Goal: Information Seeking & Learning: Learn about a topic

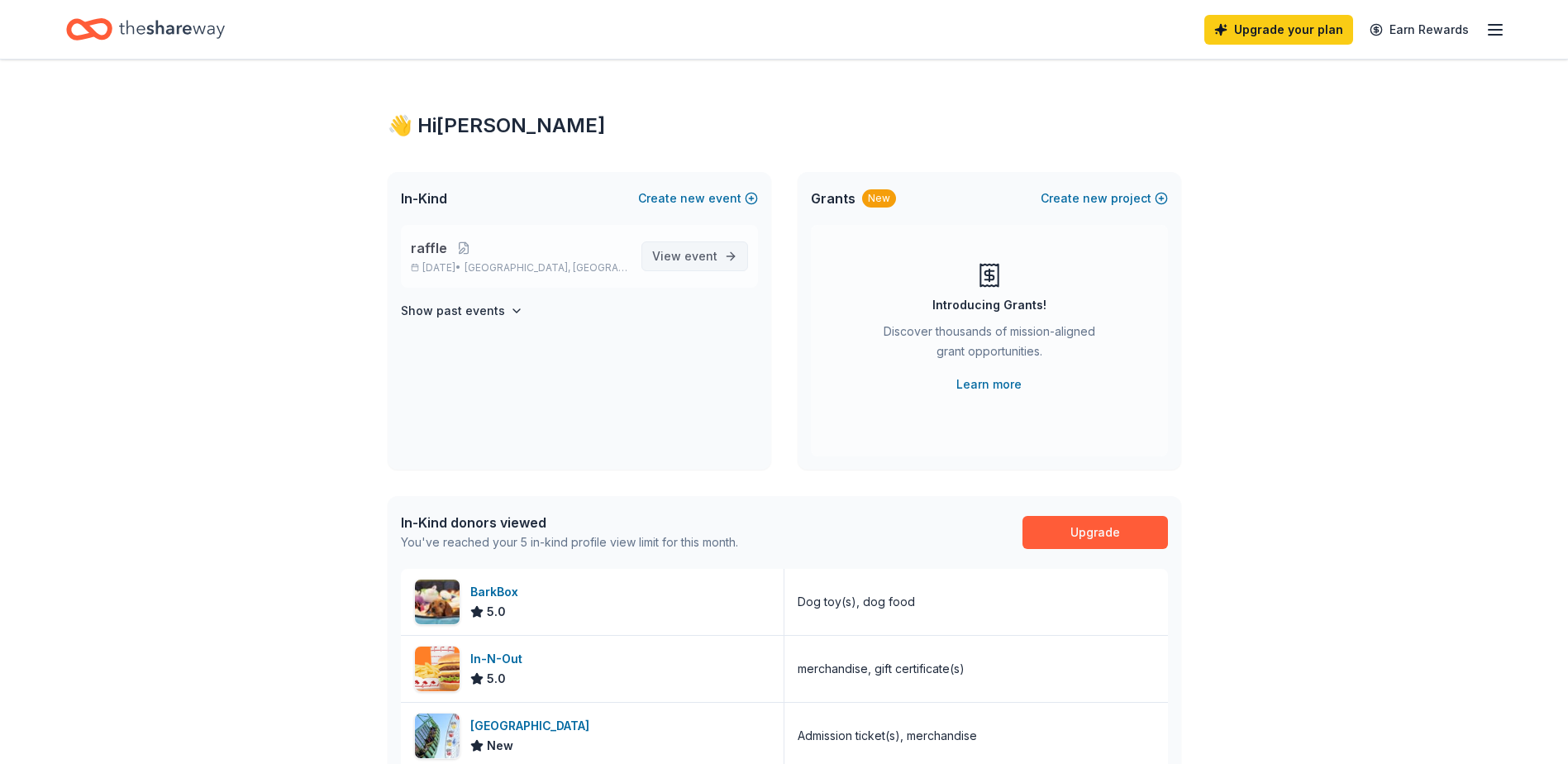
click at [706, 262] on span "event" at bounding box center [700, 256] width 33 height 14
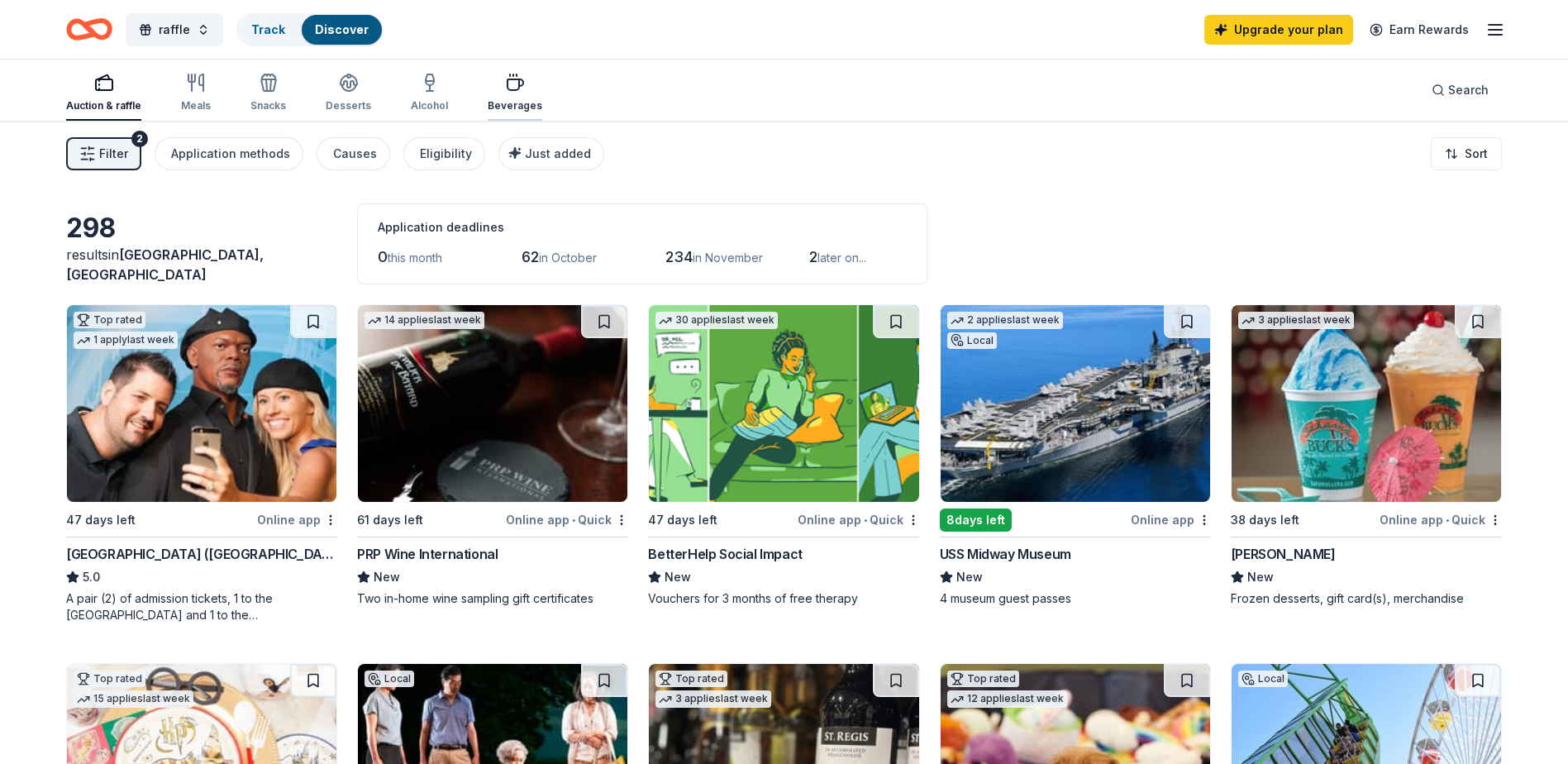
click at [515, 90] on icon "button" at bounding box center [514, 82] width 19 height 19
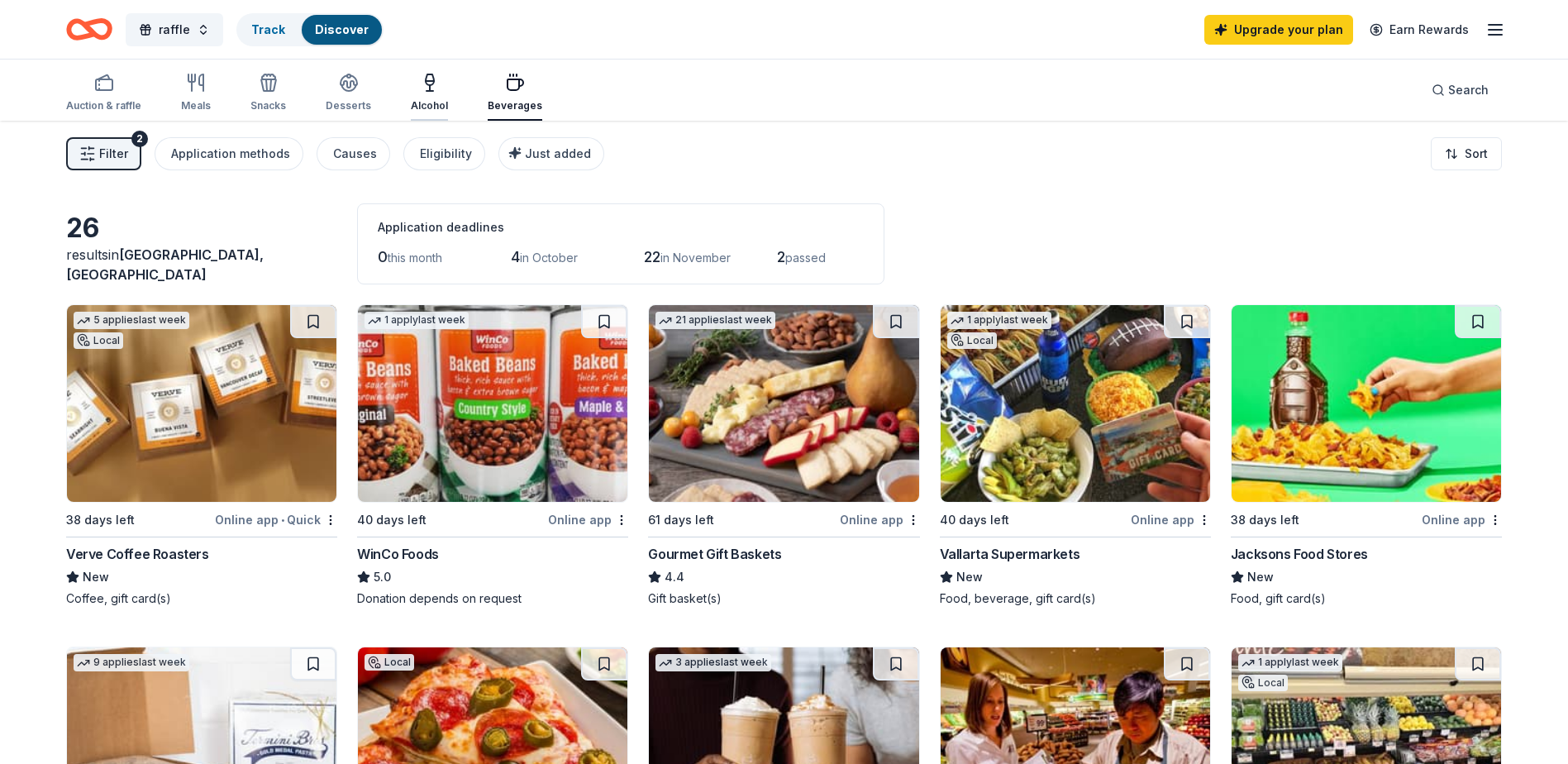
click at [415, 96] on div "Alcohol" at bounding box center [430, 92] width 37 height 40
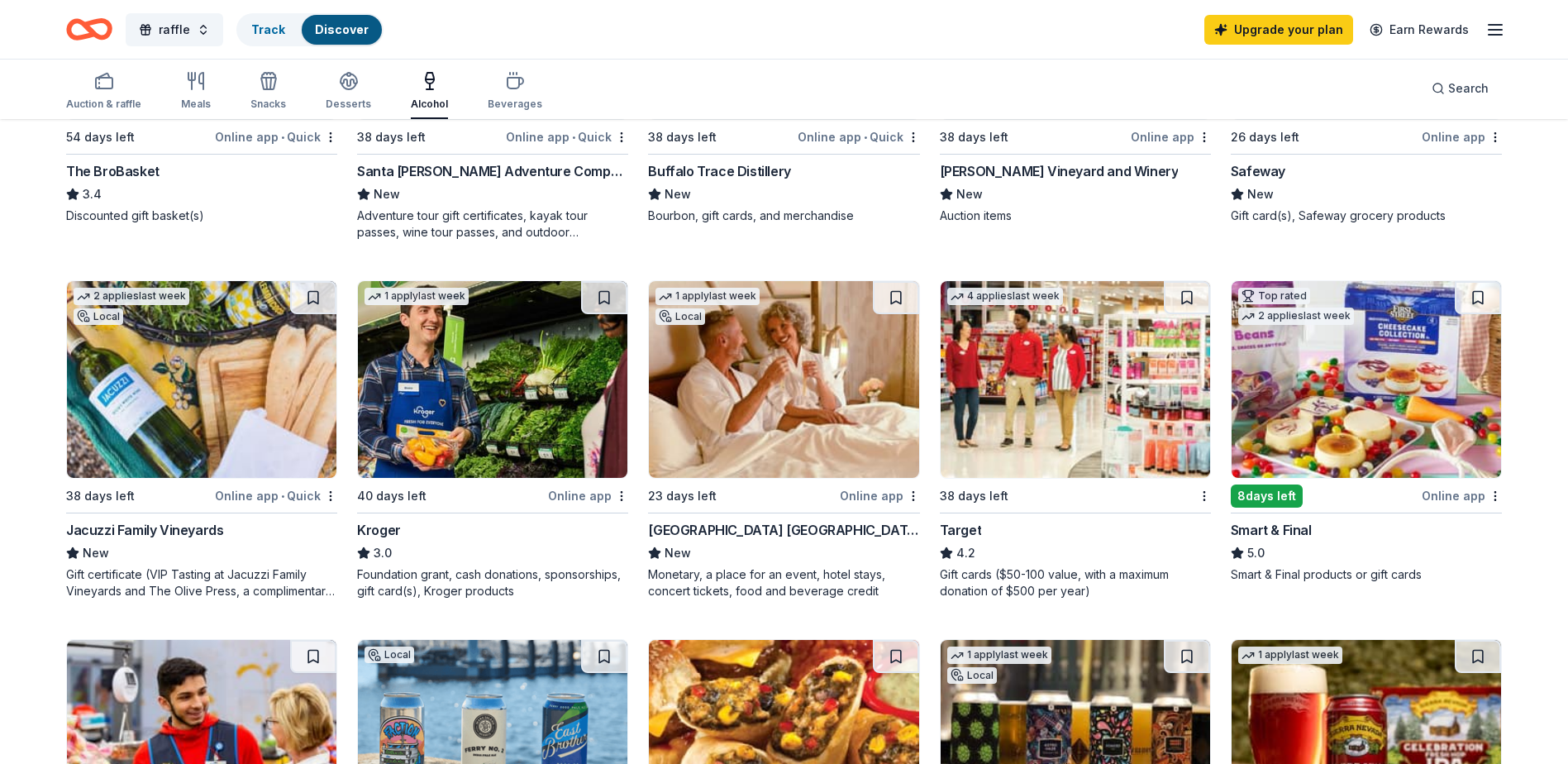
scroll to position [661, 0]
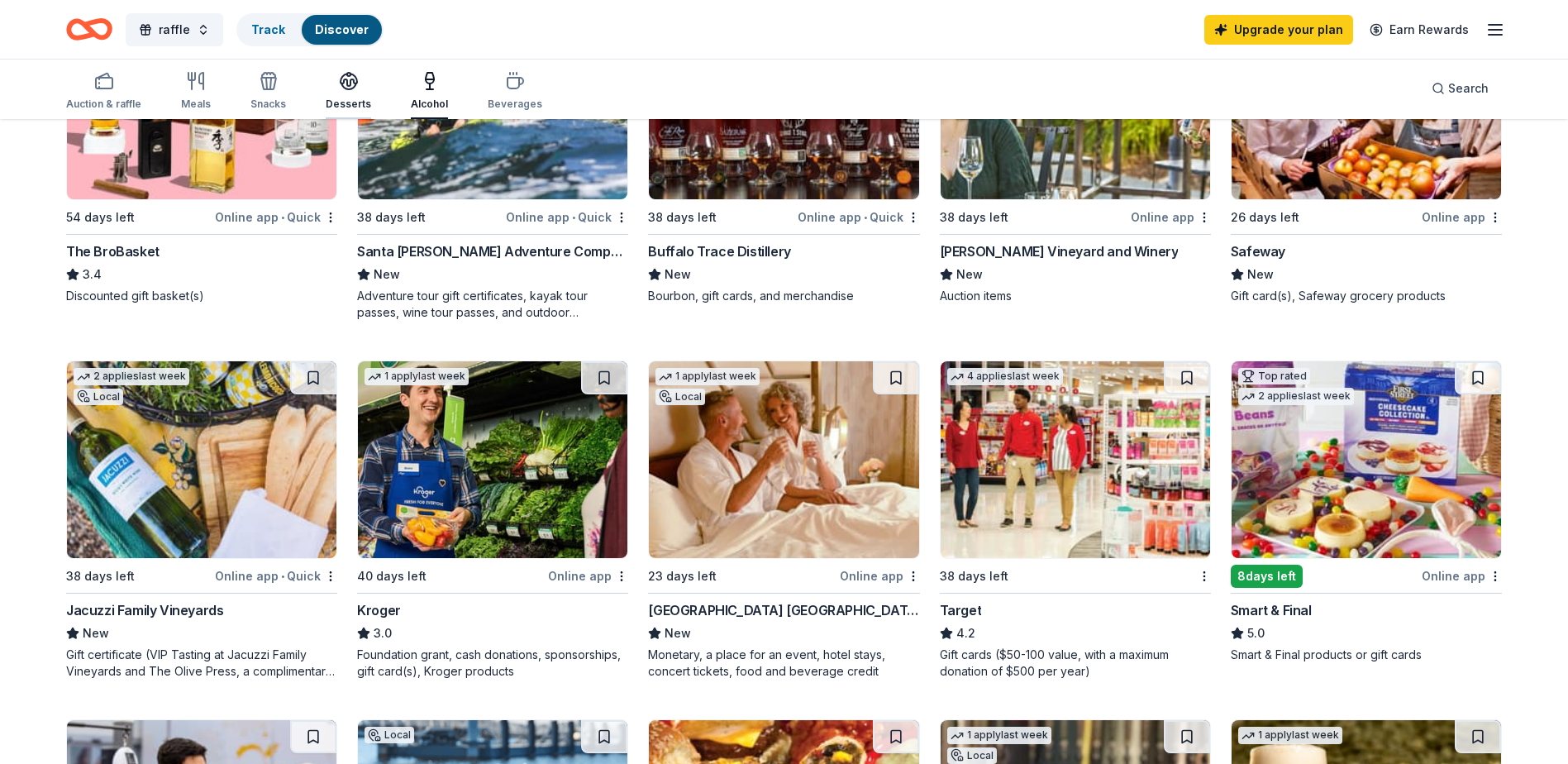
click at [333, 87] on div "button" at bounding box center [347, 80] width 45 height 19
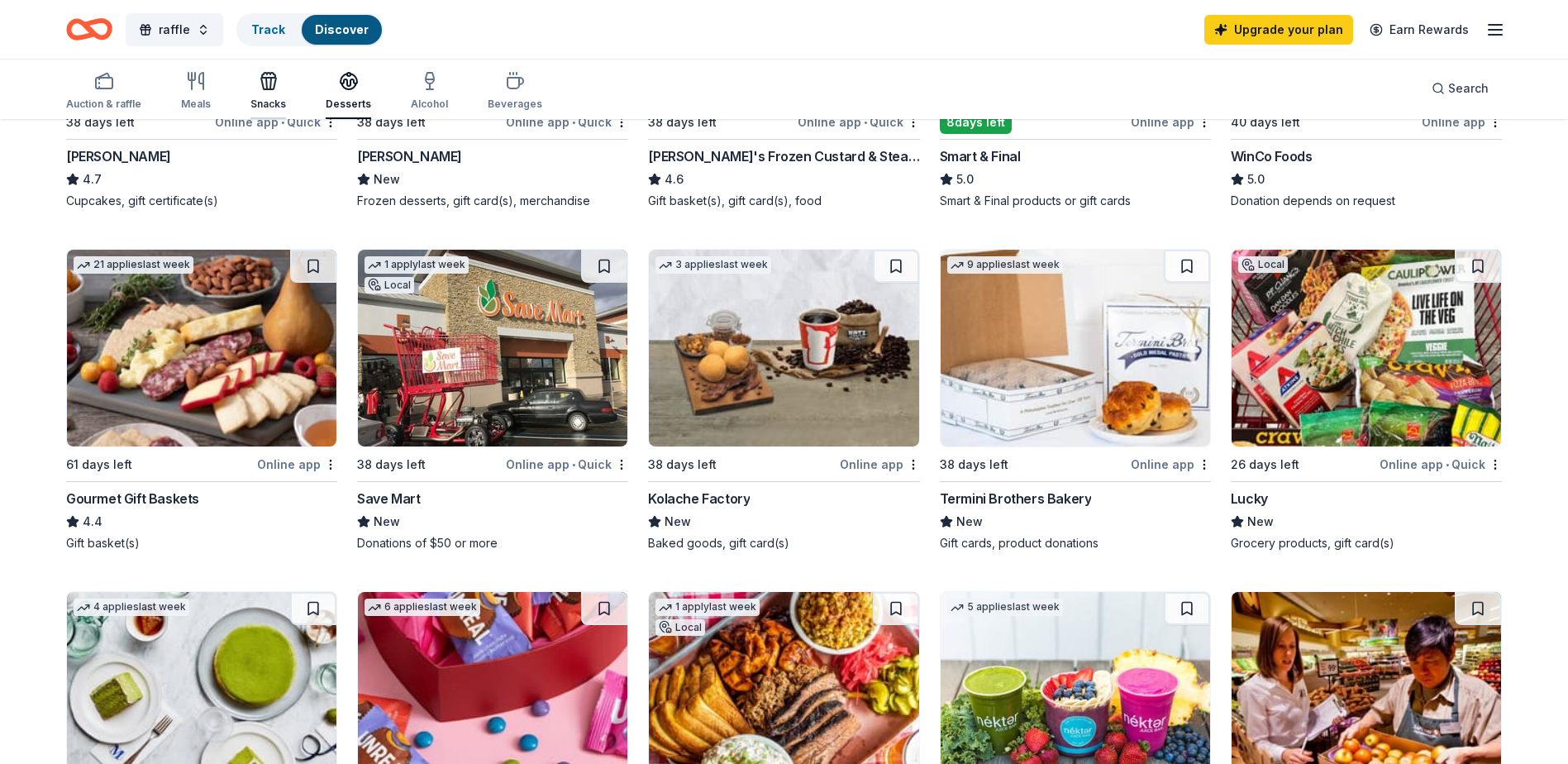
scroll to position [248, 0]
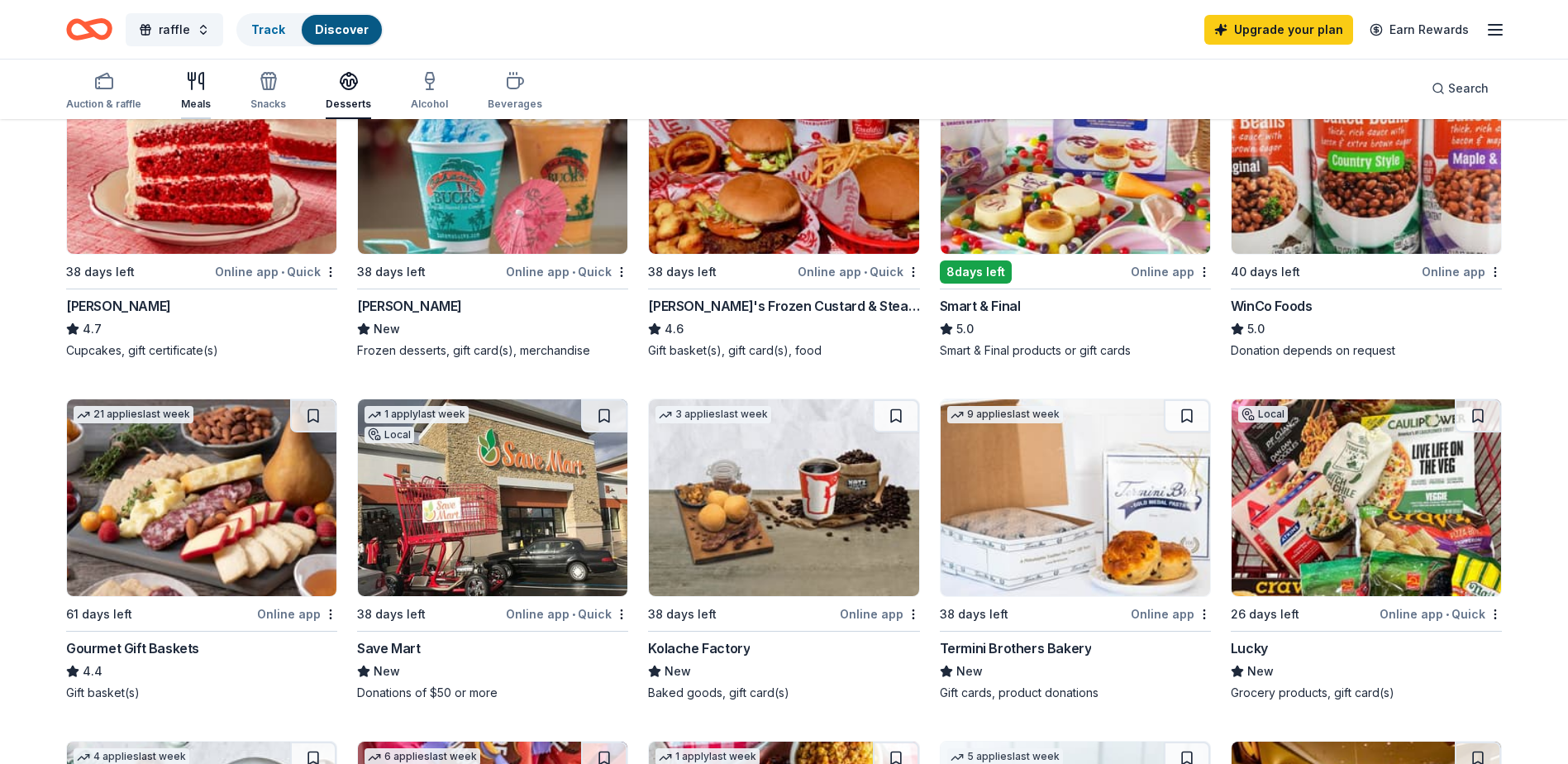
click at [200, 87] on icon "button" at bounding box center [195, 80] width 19 height 19
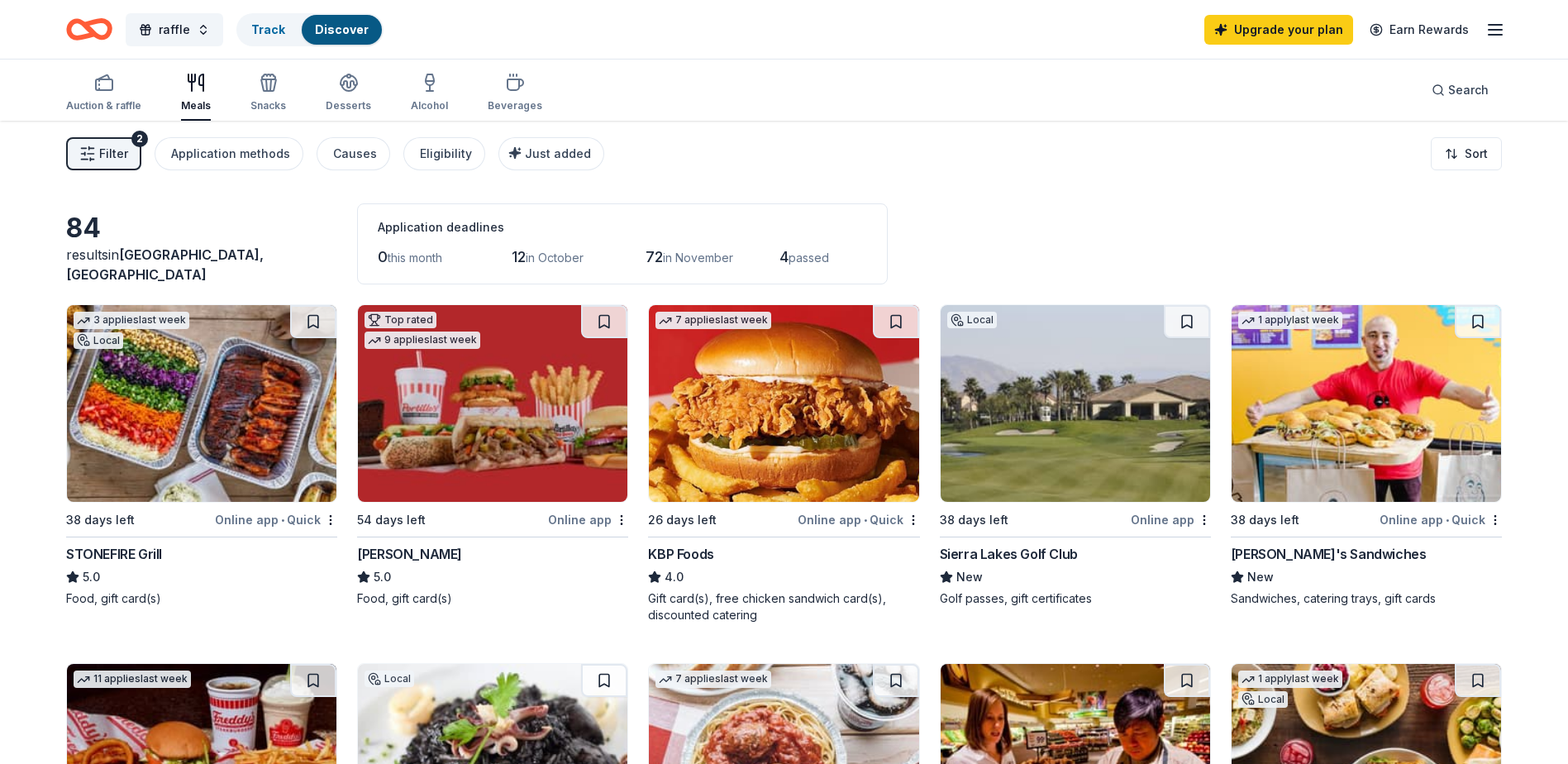
click at [1036, 394] on img at bounding box center [1075, 403] width 270 height 197
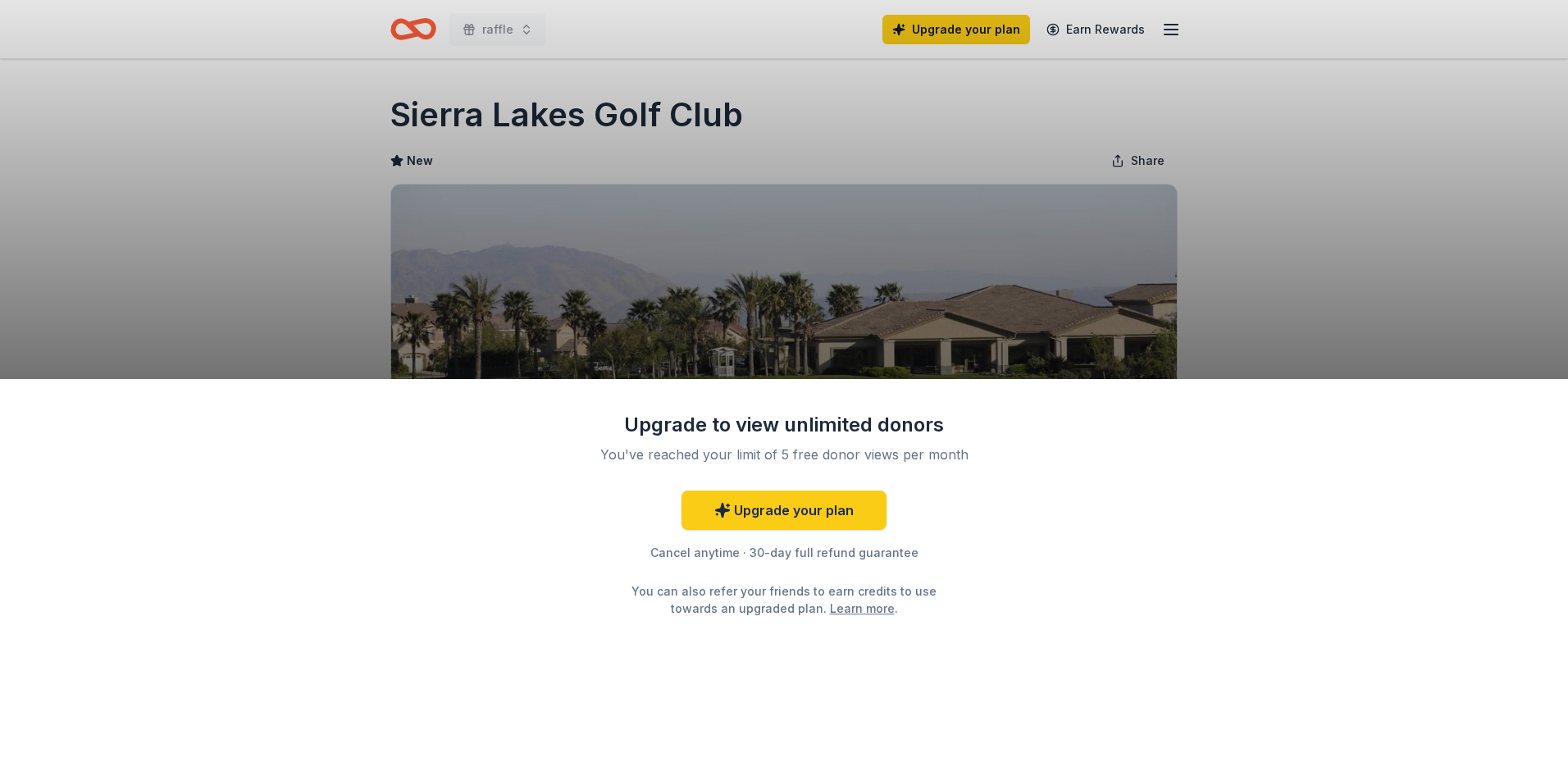
scroll to position [82, 0]
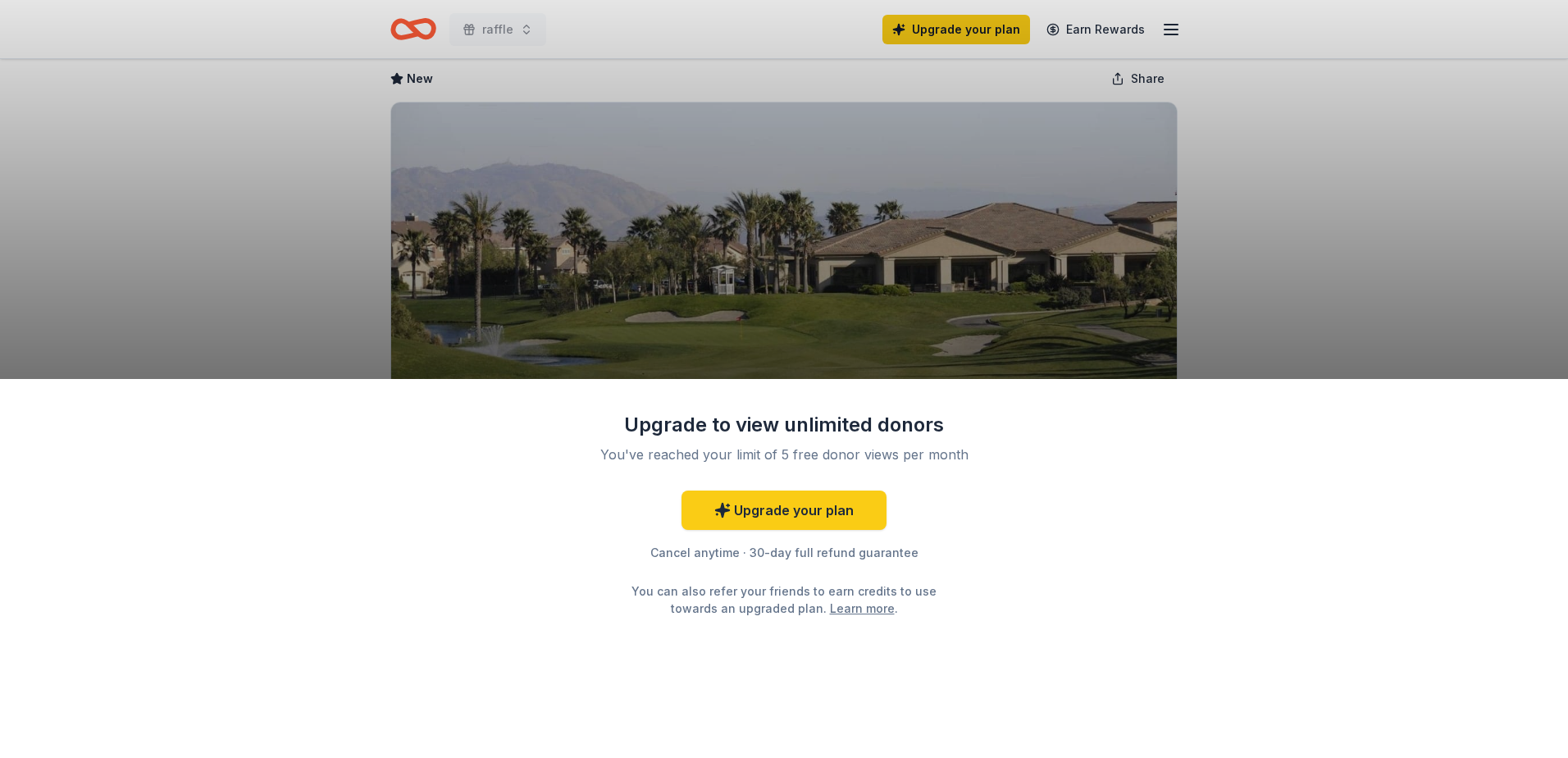
click at [1212, 275] on div "Upgrade to view unlimited donors You've reached your limit of 5 free donor view…" at bounding box center [784, 379] width 1568 height 758
